Goal: Navigation & Orientation: Find specific page/section

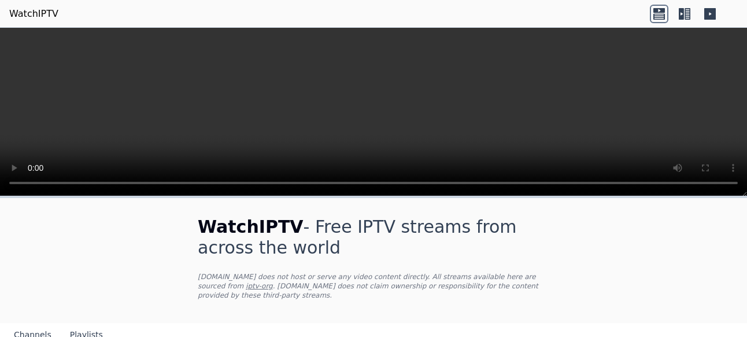
scroll to position [171, 0]
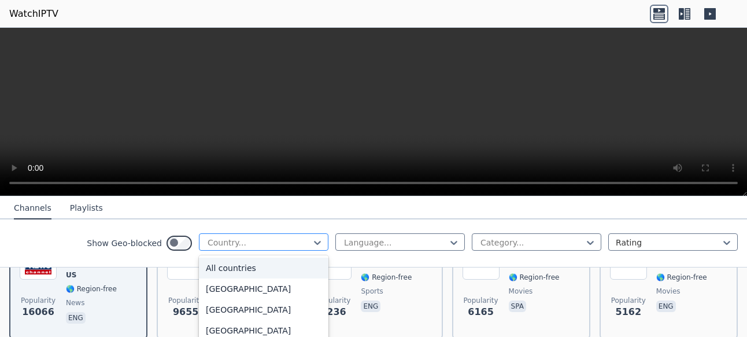
click at [216, 248] on div at bounding box center [258, 243] width 105 height 12
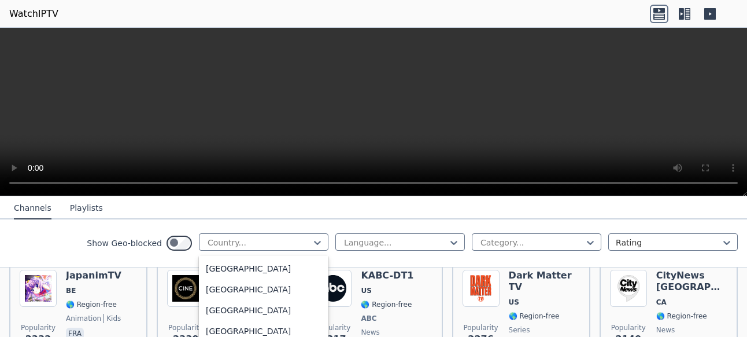
scroll to position [3256, 0]
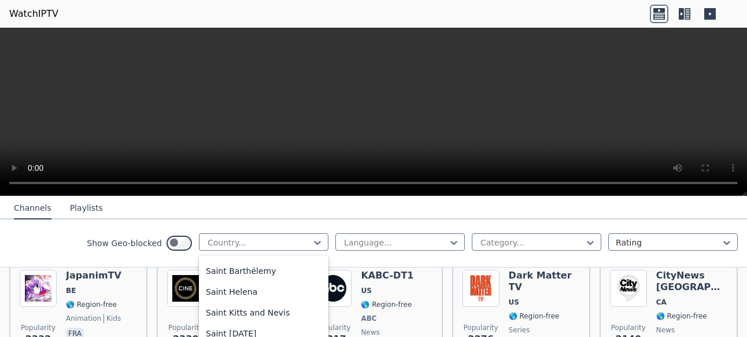
click at [199, 115] on div "[GEOGRAPHIC_DATA]" at bounding box center [264, 104] width 130 height 21
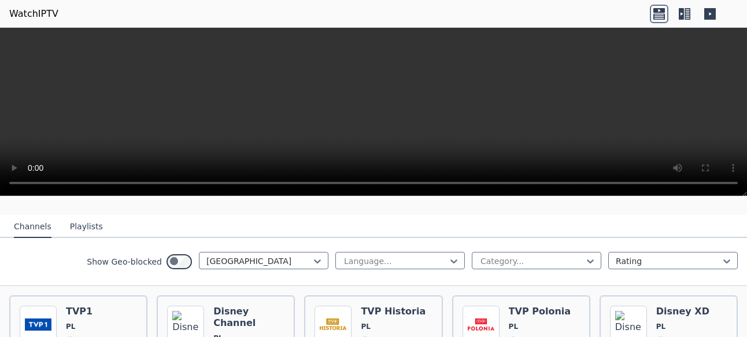
scroll to position [171, 0]
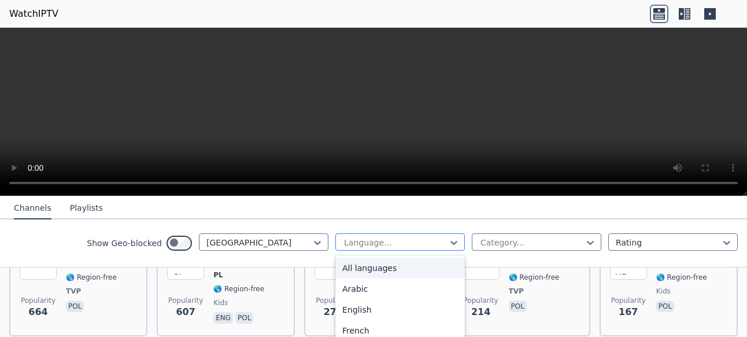
click at [368, 248] on div at bounding box center [395, 243] width 105 height 12
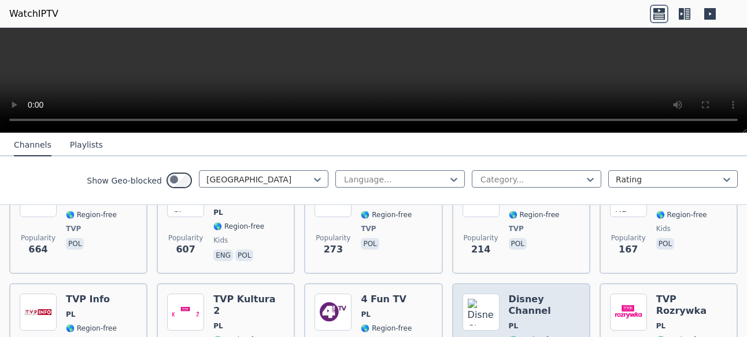
scroll to position [257, 0]
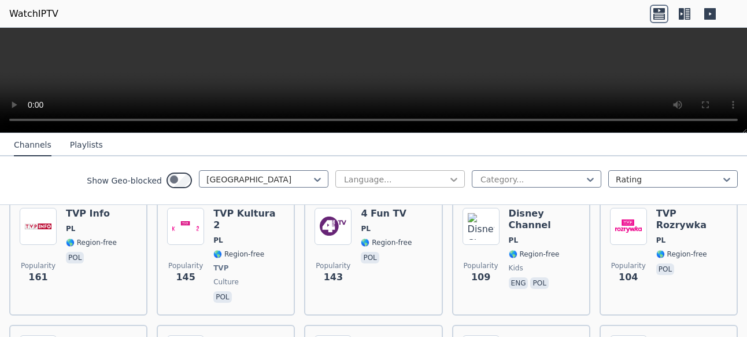
click at [448, 183] on icon at bounding box center [454, 179] width 12 height 12
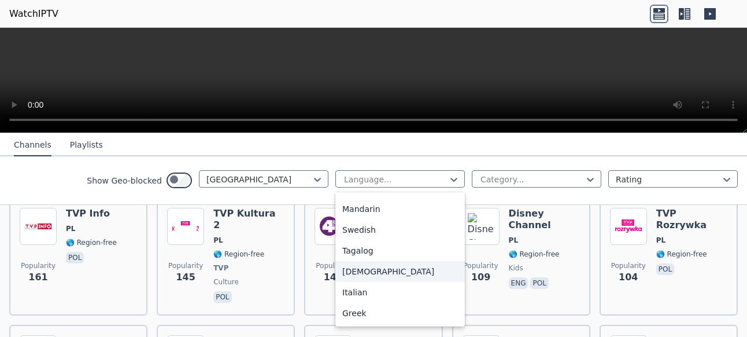
scroll to position [353, 0]
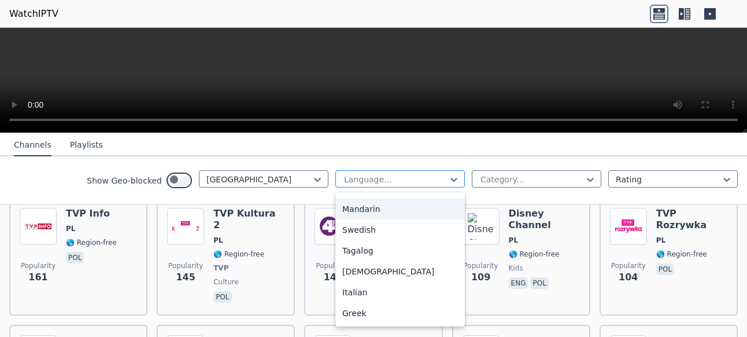
click at [343, 185] on div at bounding box center [395, 179] width 105 height 12
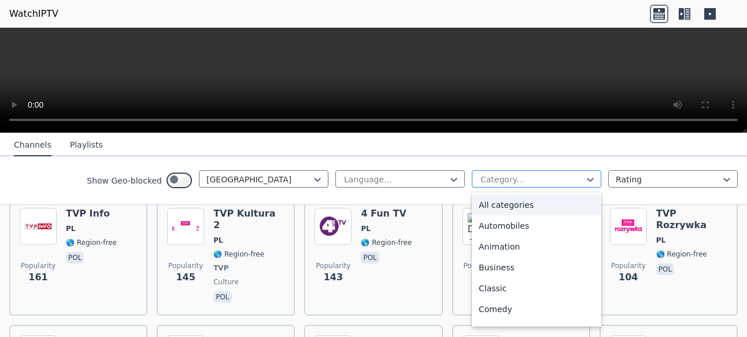
click at [481, 182] on div at bounding box center [531, 179] width 105 height 12
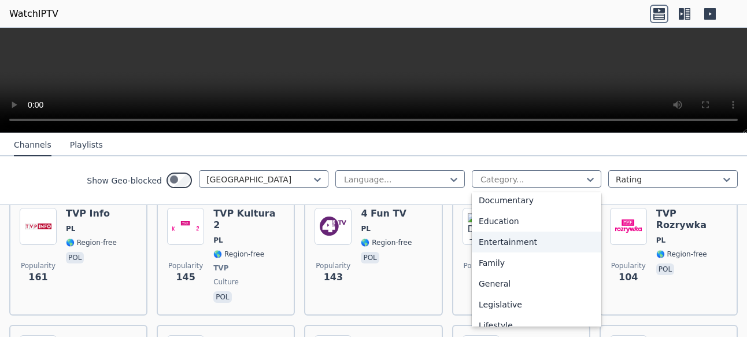
scroll to position [257, 0]
click at [486, 250] on div "Lifestyle" at bounding box center [537, 239] width 130 height 21
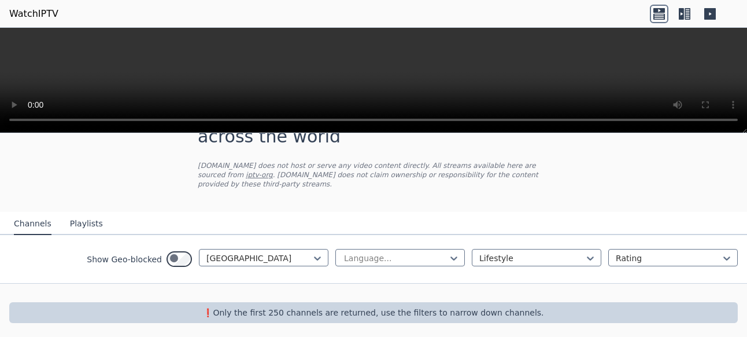
scroll to position [78, 0]
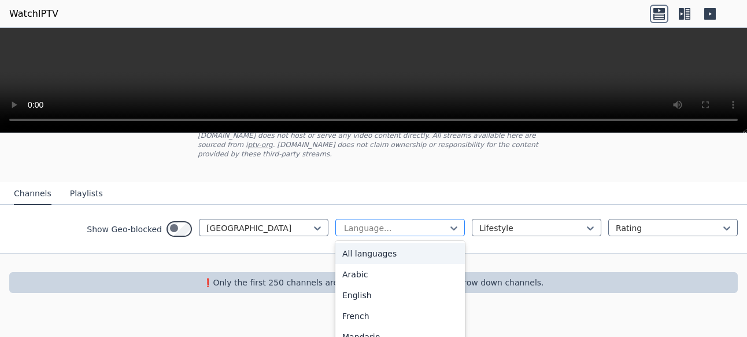
click at [391, 234] on div at bounding box center [395, 228] width 105 height 12
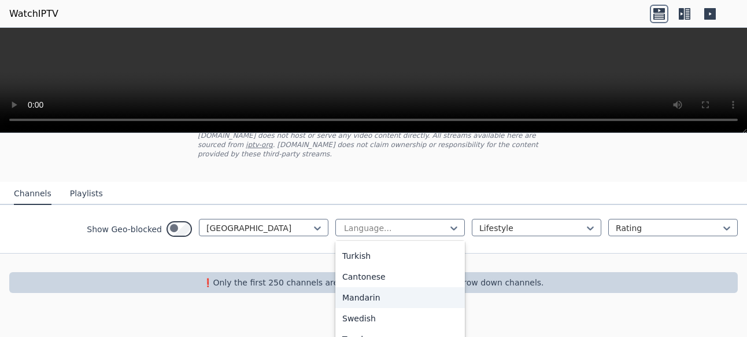
click at [195, 253] on div "Show Geo-blocked [GEOGRAPHIC_DATA] 22 results available. Use Up and Down to cho…" at bounding box center [373, 229] width 747 height 48
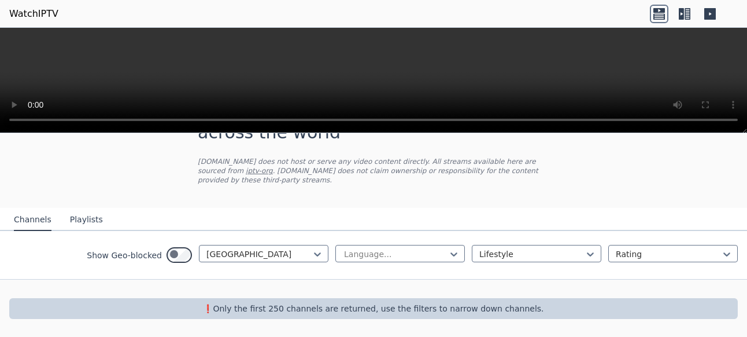
scroll to position [78, 0]
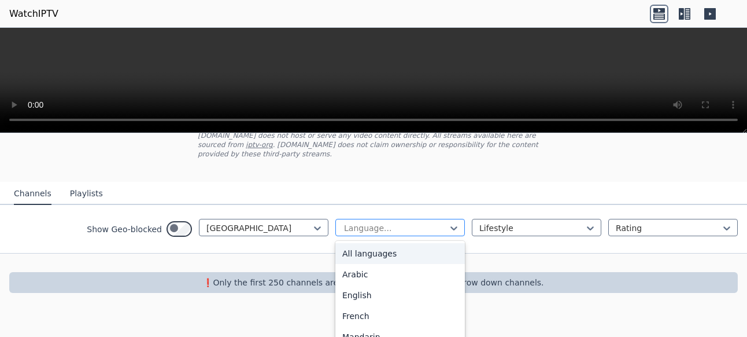
click at [365, 234] on div at bounding box center [395, 228] width 105 height 12
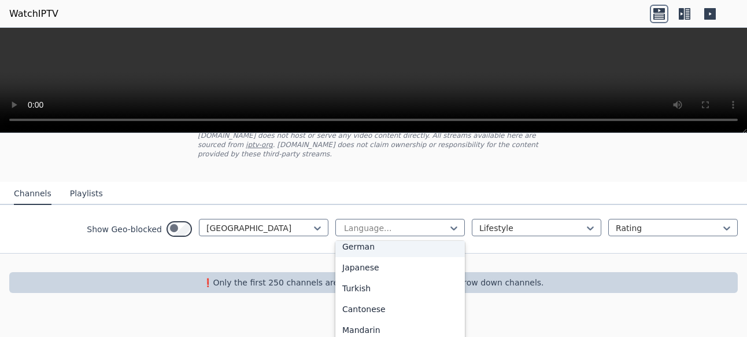
scroll to position [315, 0]
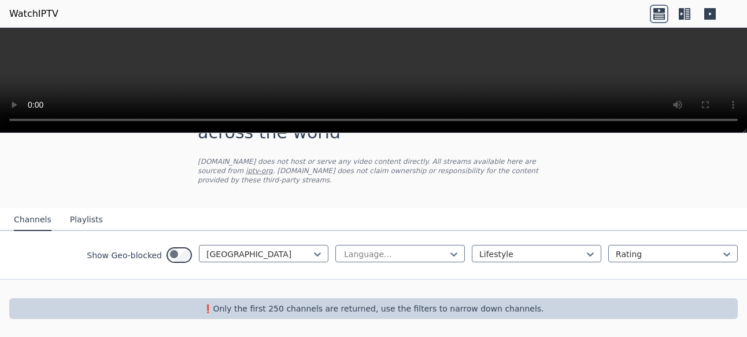
click at [525, 279] on div at bounding box center [373, 288] width 747 height 19
